Goal: Contribute content: Contribute content

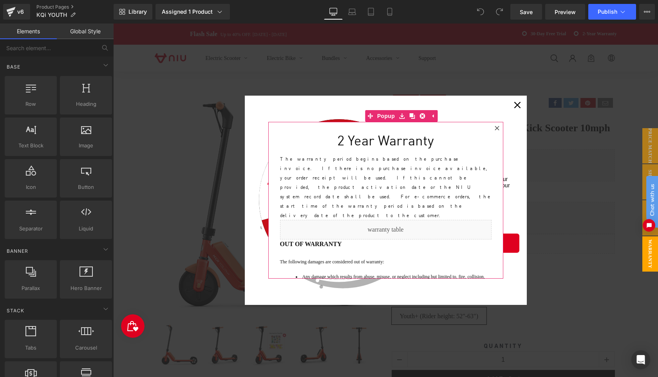
click at [496, 129] on icon at bounding box center [496, 128] width 4 height 4
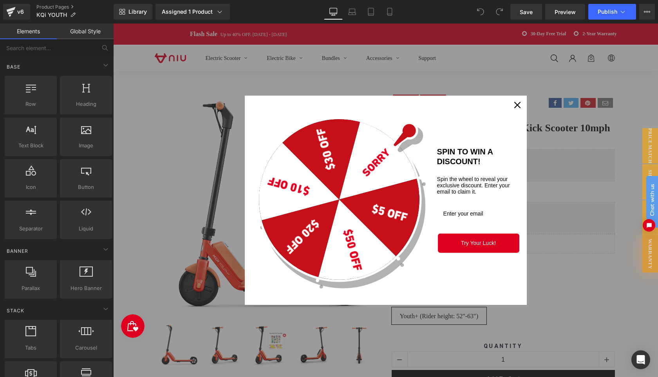
click at [516, 105] on icon "close icon" at bounding box center [517, 105] width 6 height 6
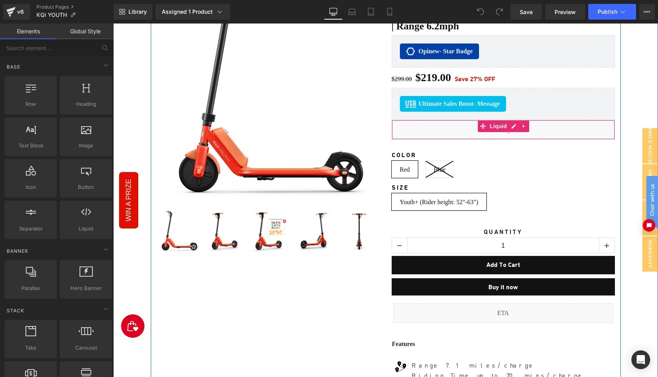
scroll to position [123, 0]
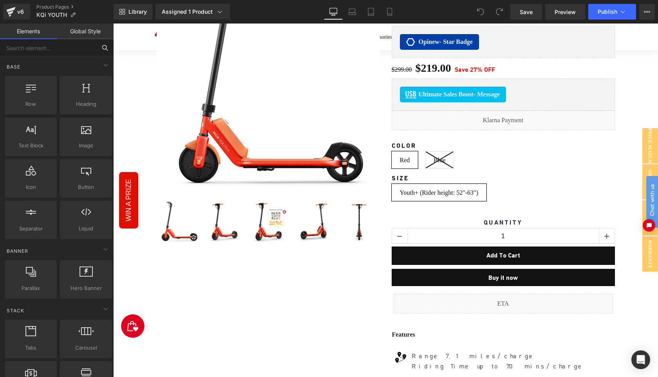
click at [50, 52] on input "text" at bounding box center [48, 47] width 96 height 17
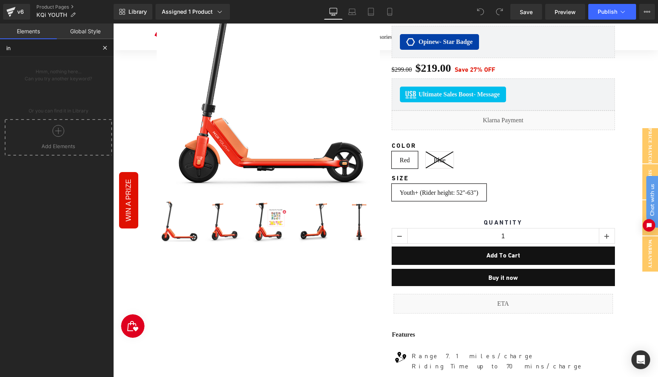
type input "i"
type input "inven"
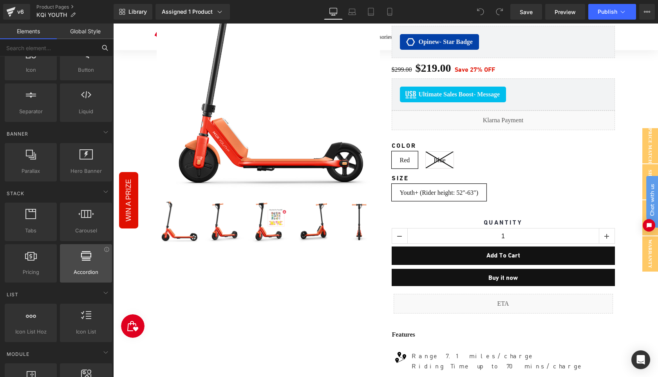
scroll to position [0, 0]
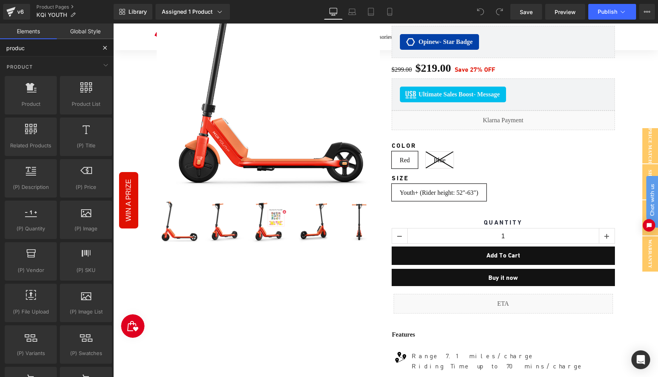
type input "product"
click at [50, 47] on input "product" at bounding box center [48, 47] width 96 height 17
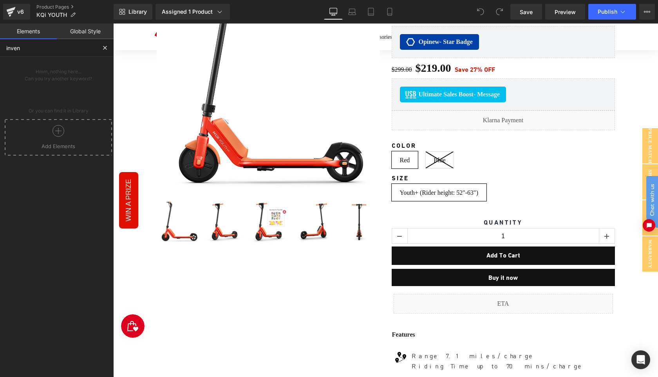
click at [62, 137] on div at bounding box center [58, 134] width 103 height 18
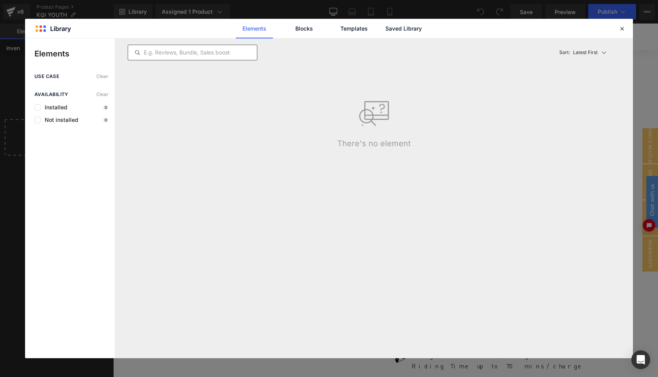
type input "inven"
click at [192, 55] on input "text" at bounding box center [192, 52] width 129 height 9
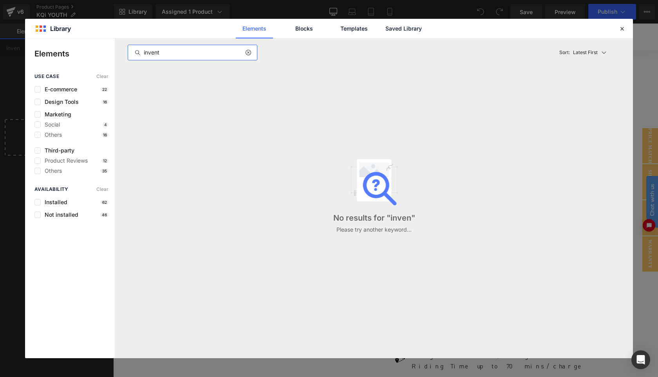
type input "invento"
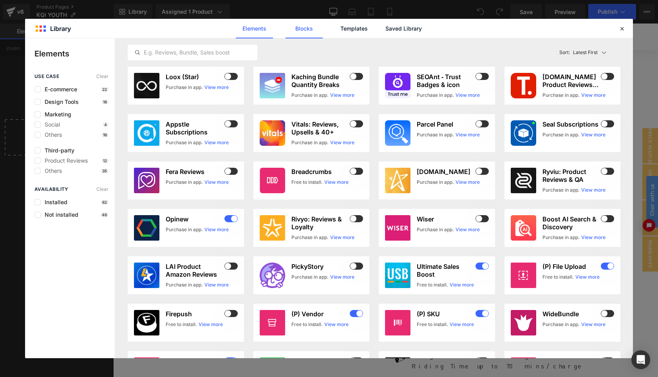
click at [298, 28] on link "Blocks" at bounding box center [303, 29] width 37 height 20
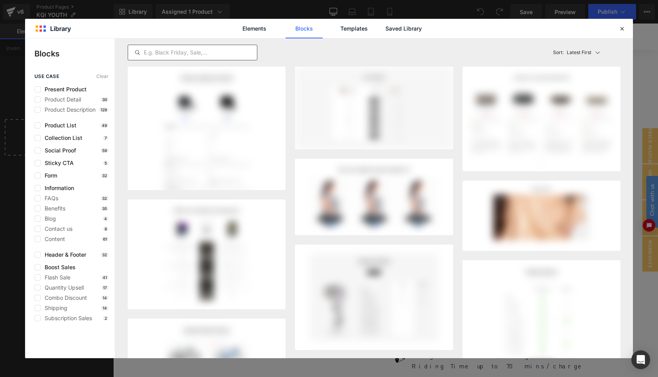
click at [209, 52] on input "text" at bounding box center [192, 52] width 129 height 9
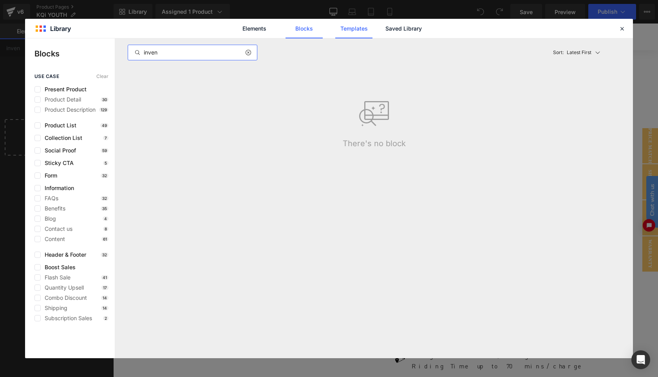
type input "inven"
click at [358, 32] on link "Templates" at bounding box center [353, 29] width 37 height 20
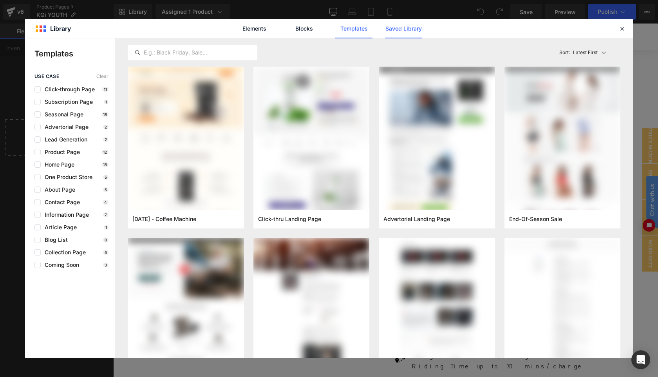
click at [404, 31] on link "Saved Library" at bounding box center [403, 29] width 37 height 20
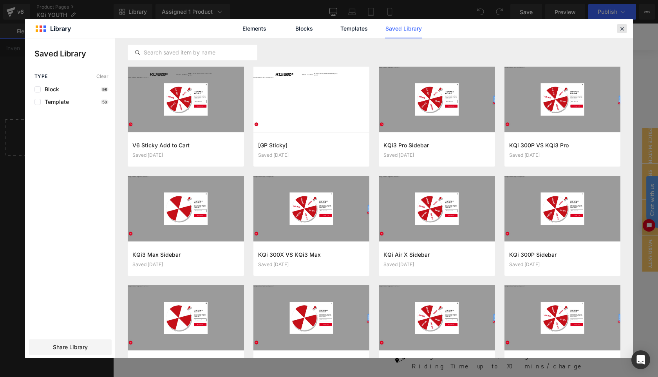
click at [620, 30] on icon at bounding box center [621, 28] width 7 height 7
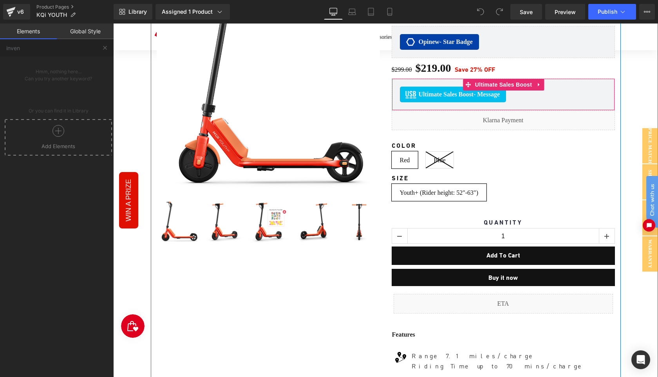
scroll to position [55, 0]
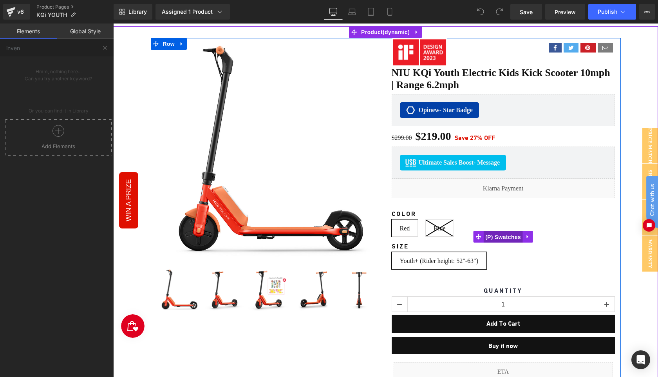
click at [496, 234] on span "(P) Swatches" at bounding box center [503, 237] width 40 height 12
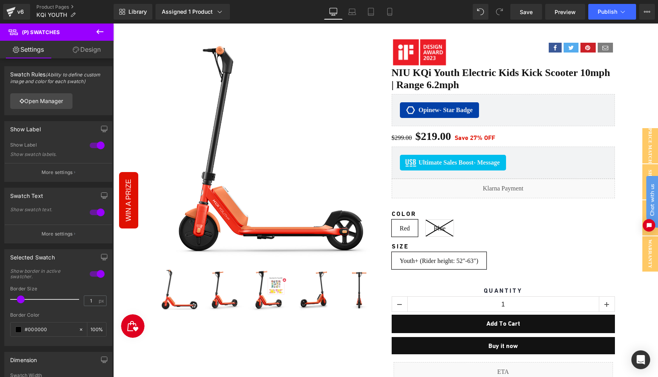
click at [99, 33] on icon at bounding box center [99, 31] width 9 height 9
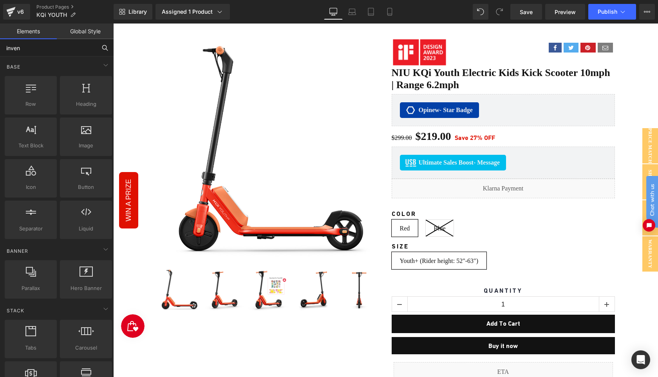
click at [69, 47] on input "inven" at bounding box center [48, 47] width 96 height 17
paste input "Stock Counter"
type input "Stock Counter"
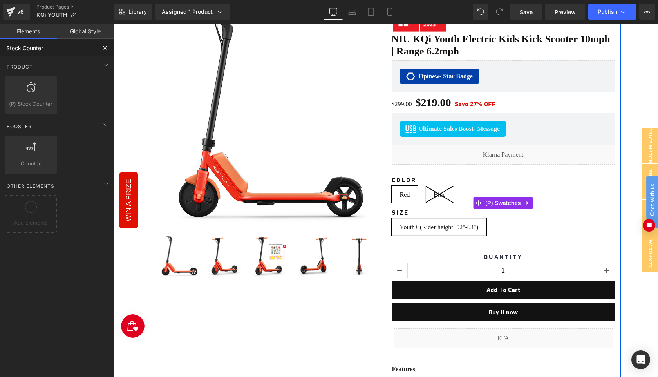
scroll to position [90, 0]
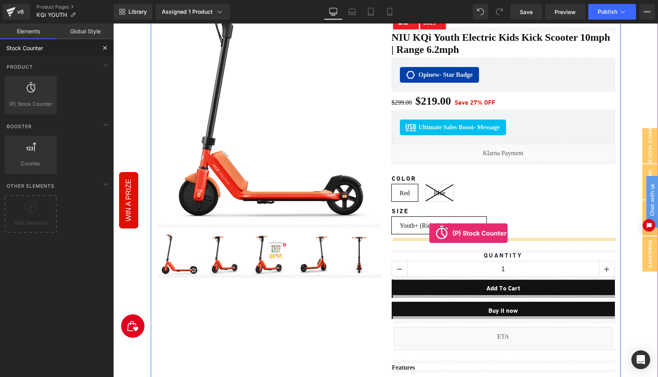
drag, startPoint x: 132, startPoint y: 115, endPoint x: 429, endPoint y: 233, distance: 320.1
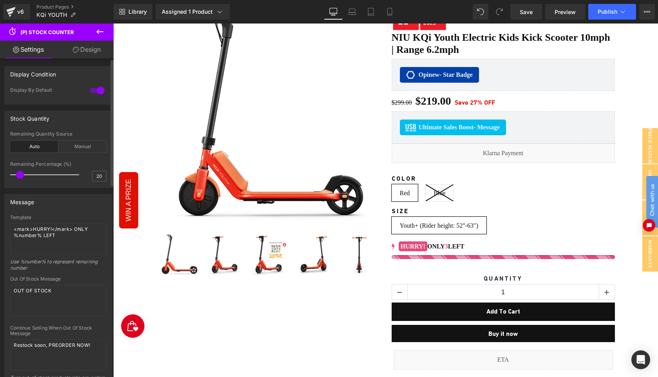
drag, startPoint x: 27, startPoint y: 176, endPoint x: 21, endPoint y: 177, distance: 6.3
click at [21, 177] on span at bounding box center [20, 175] width 8 height 8
drag, startPoint x: 21, startPoint y: 177, endPoint x: 27, endPoint y: 177, distance: 6.3
click at [27, 177] on span at bounding box center [27, 175] width 8 height 8
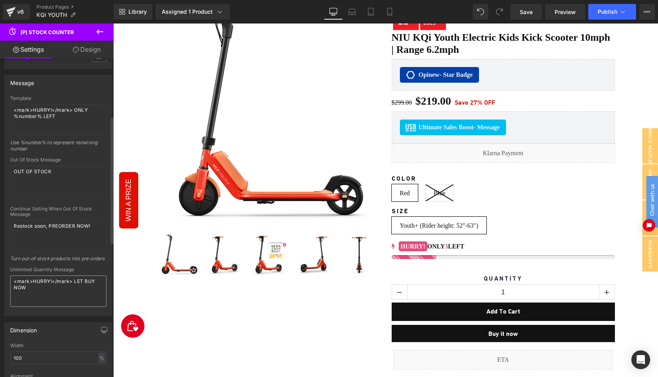
scroll to position [167, 0]
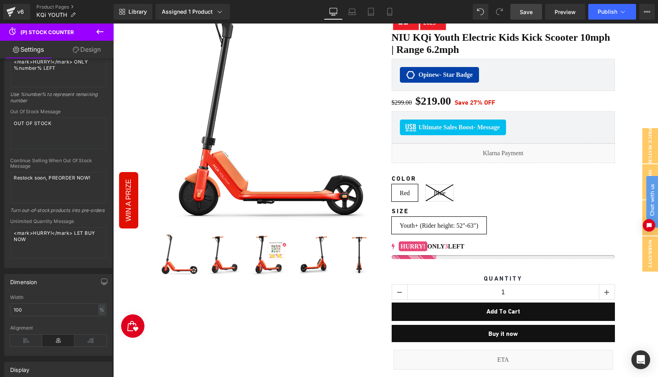
click at [526, 15] on span "Save" at bounding box center [525, 12] width 13 height 8
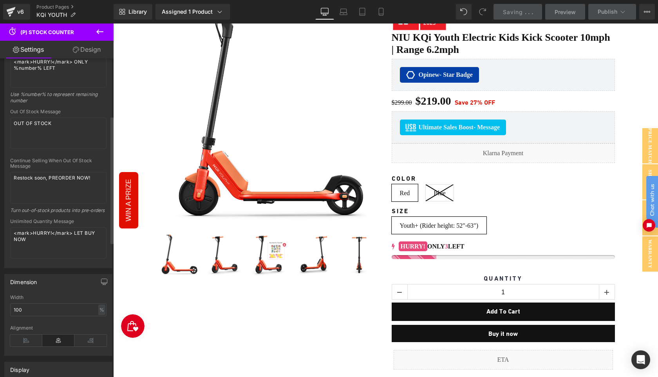
scroll to position [0, 0]
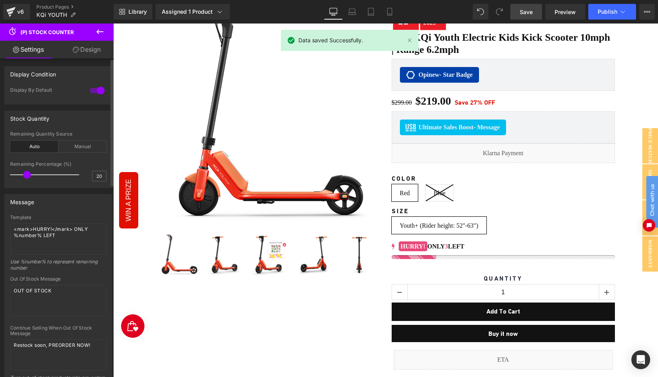
click at [93, 91] on div at bounding box center [97, 90] width 19 height 13
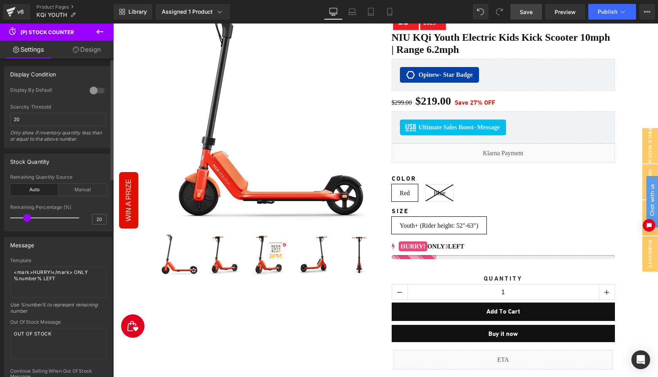
click at [93, 91] on div at bounding box center [97, 90] width 19 height 13
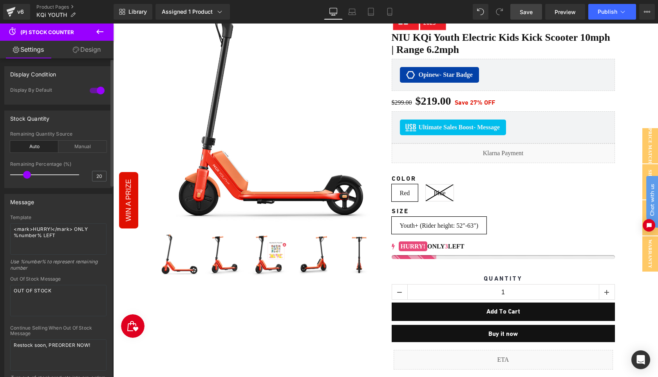
click at [93, 91] on div at bounding box center [97, 90] width 19 height 13
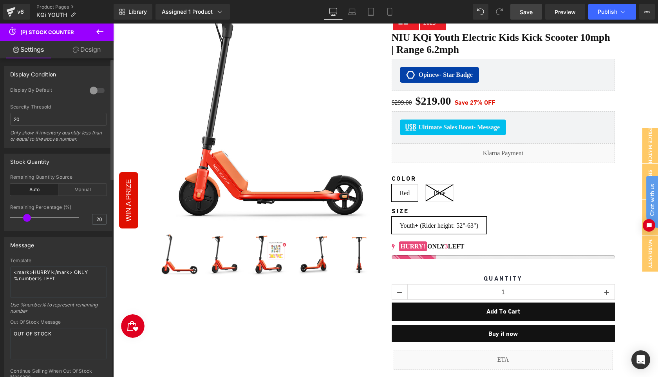
click at [93, 91] on div at bounding box center [97, 90] width 19 height 13
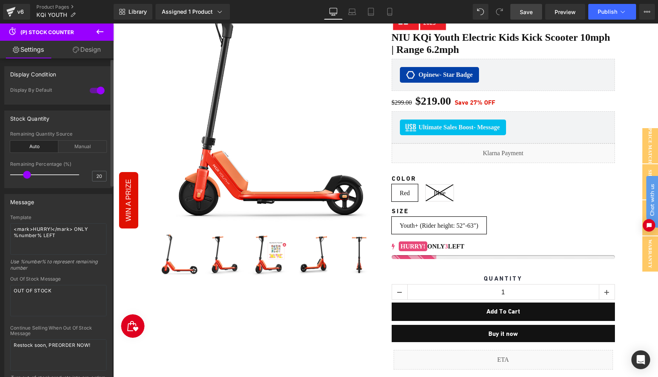
click at [93, 91] on div at bounding box center [97, 90] width 19 height 13
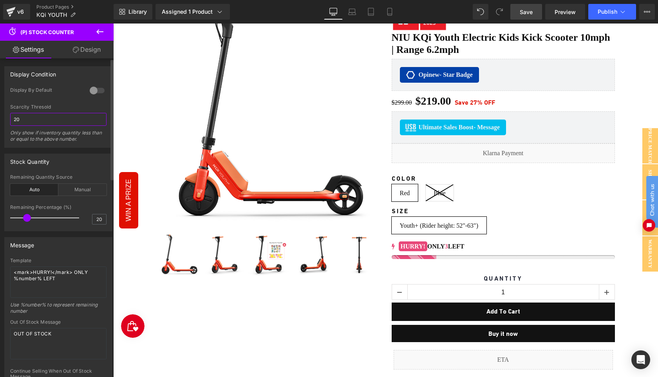
click at [70, 121] on input "20" at bounding box center [58, 119] width 96 height 13
type input "2"
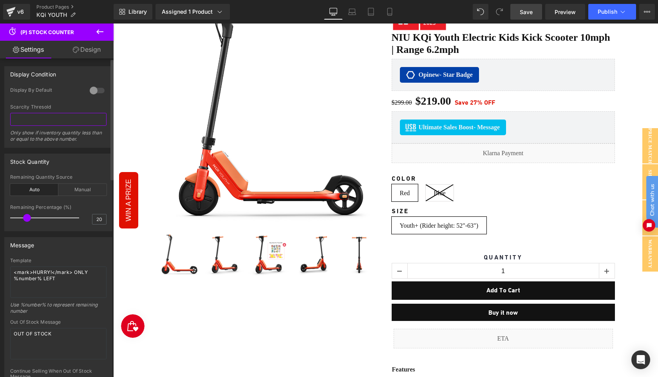
type input "5"
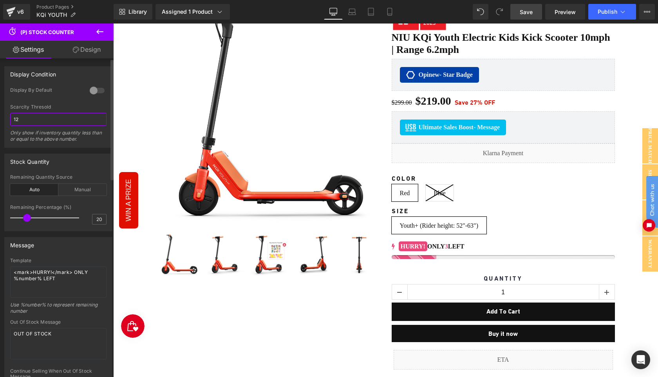
type input "1"
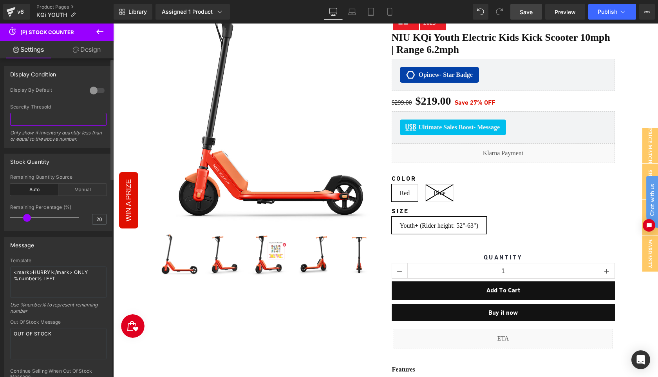
type input "2"
type input "3"
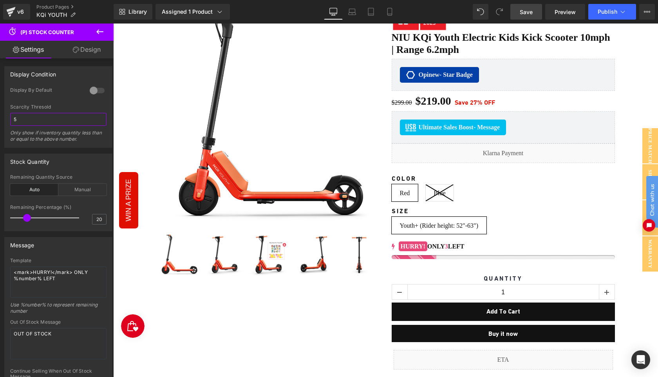
type input "5"
click at [529, 10] on span "Save" at bounding box center [525, 12] width 13 height 8
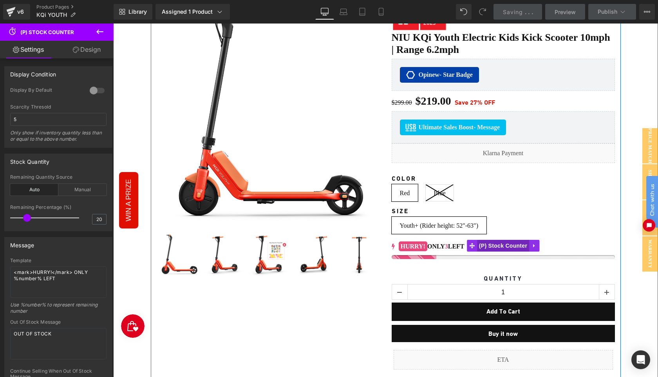
click at [498, 244] on span "(P) Stock Counter" at bounding box center [503, 246] width 52 height 12
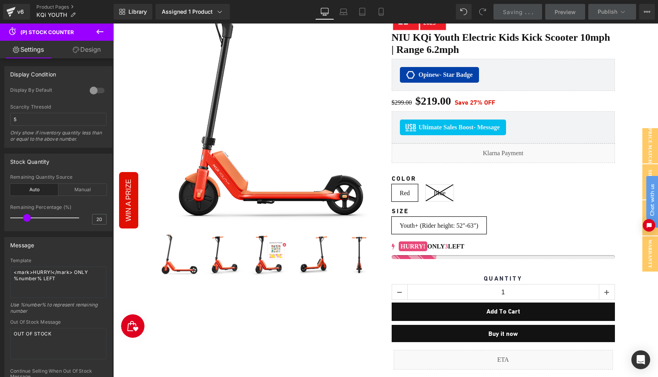
click at [88, 51] on link "Design" at bounding box center [86, 50] width 57 height 18
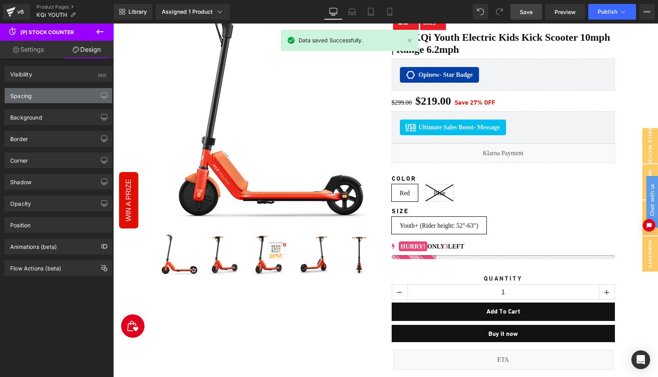
click at [55, 96] on div "Spacing" at bounding box center [58, 95] width 107 height 15
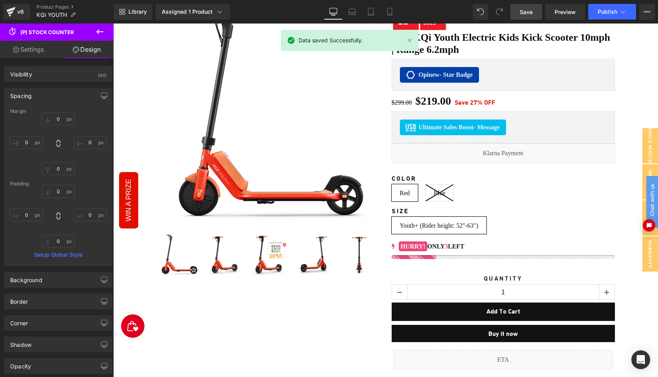
click at [55, 96] on div "Spacing" at bounding box center [58, 95] width 107 height 15
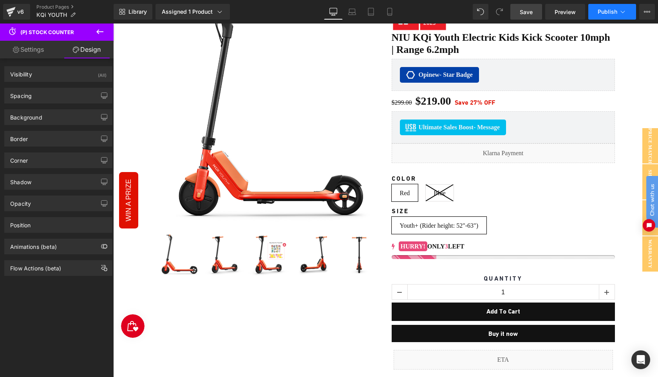
click at [600, 13] on span "Publish" at bounding box center [607, 12] width 20 height 6
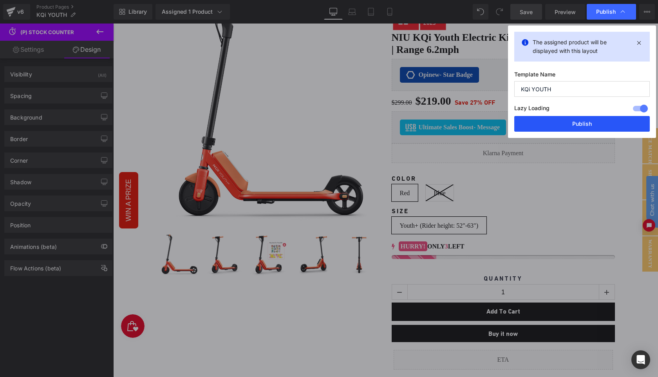
click at [577, 121] on button "Publish" at bounding box center [581, 124] width 135 height 16
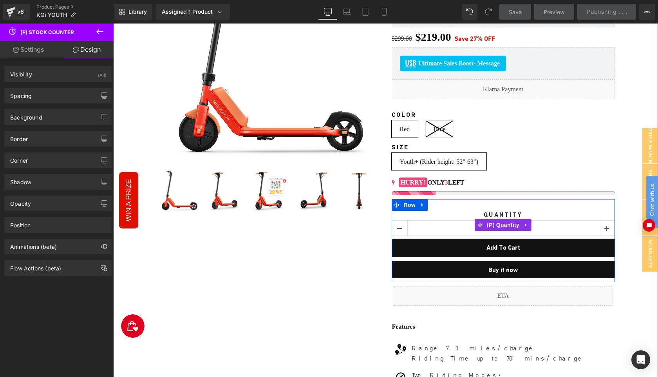
scroll to position [248, 0]
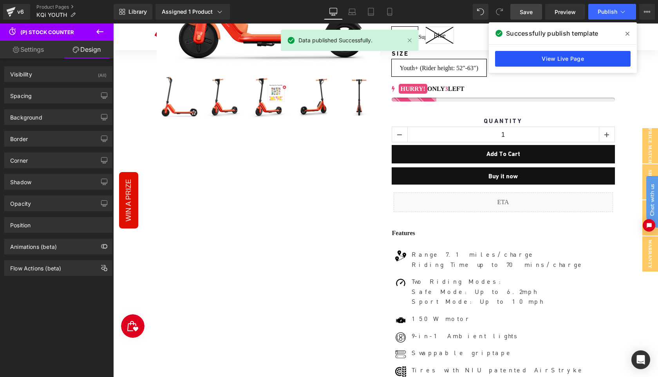
click at [553, 58] on link "View Live Page" at bounding box center [562, 59] width 135 height 16
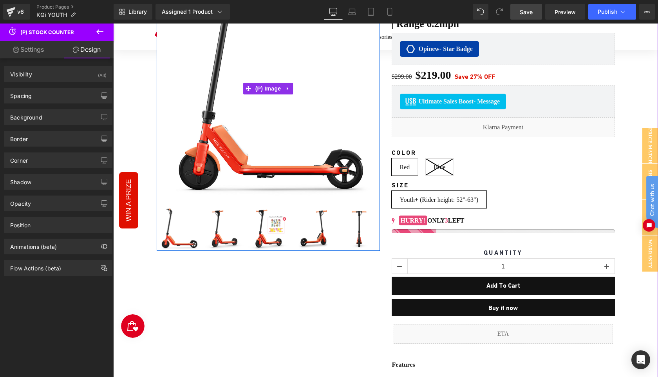
scroll to position [0, 0]
